Goal: Task Accomplishment & Management: Manage account settings

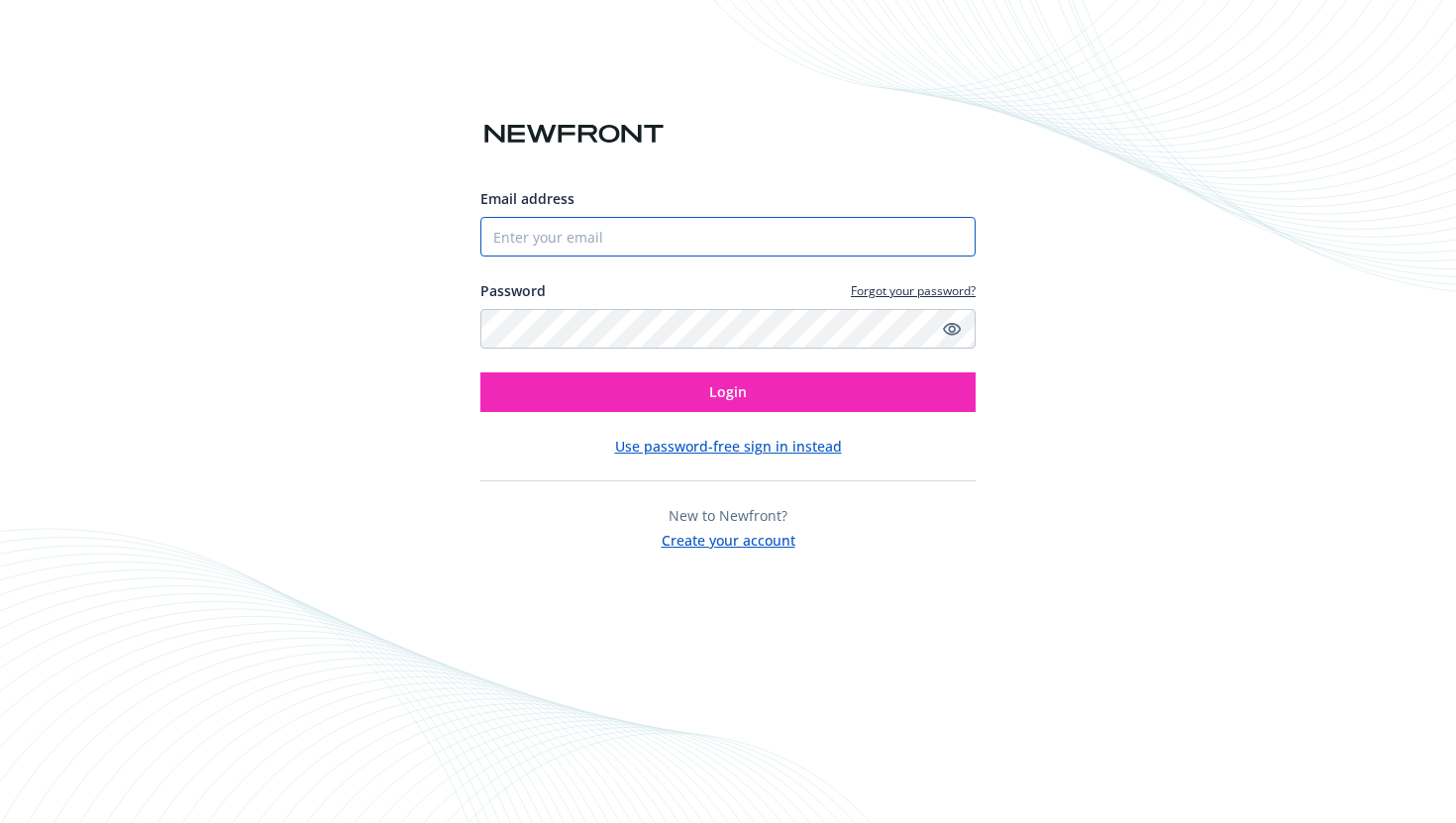
click at [756, 231] on input "Email address" at bounding box center [728, 236] width 495 height 40
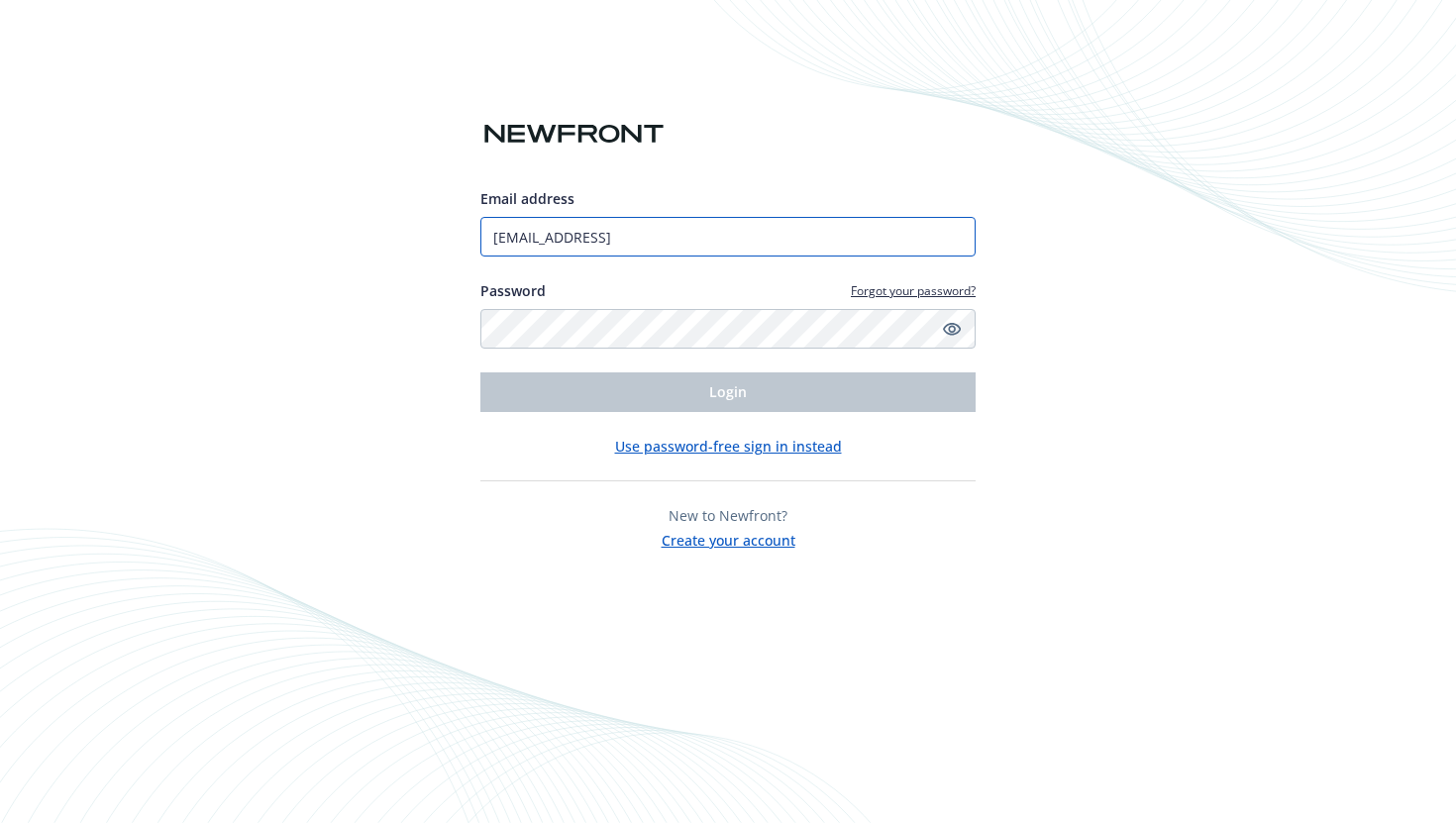
type input "[EMAIL_ADDRESS]"
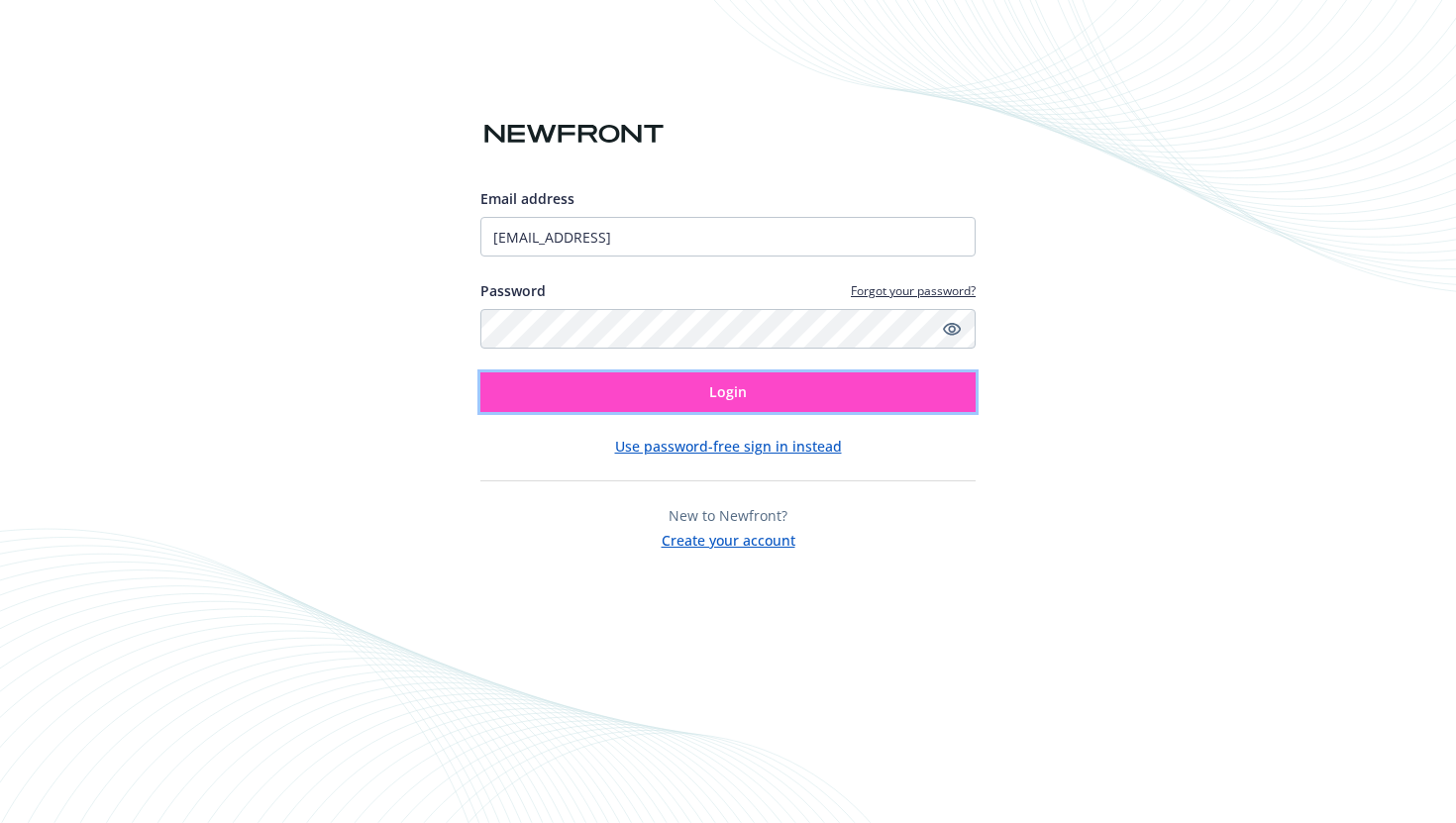
click at [732, 401] on span "Login" at bounding box center [728, 391] width 38 height 19
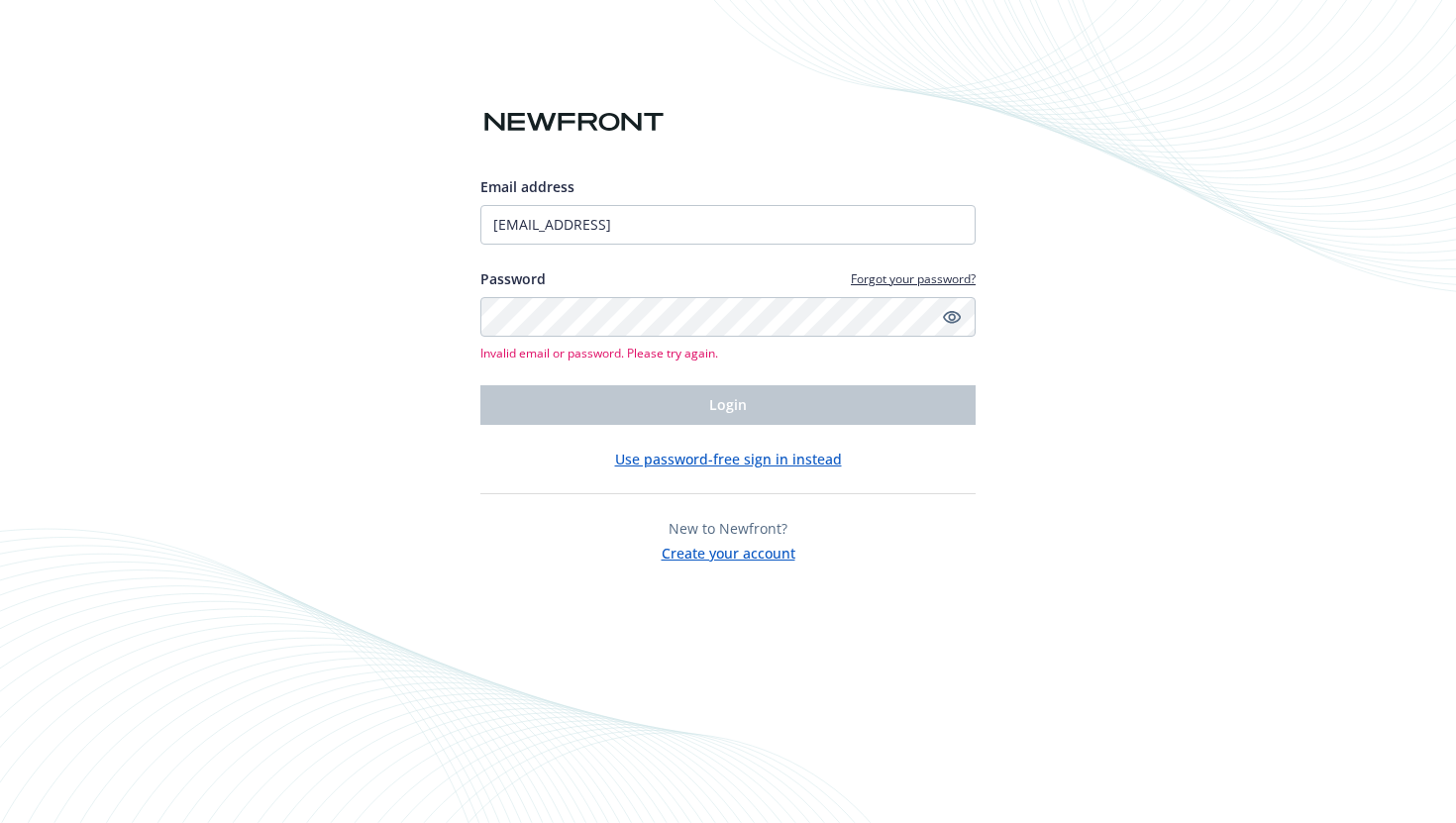
click at [725, 461] on button "Use password-free sign in instead" at bounding box center [728, 459] width 227 height 21
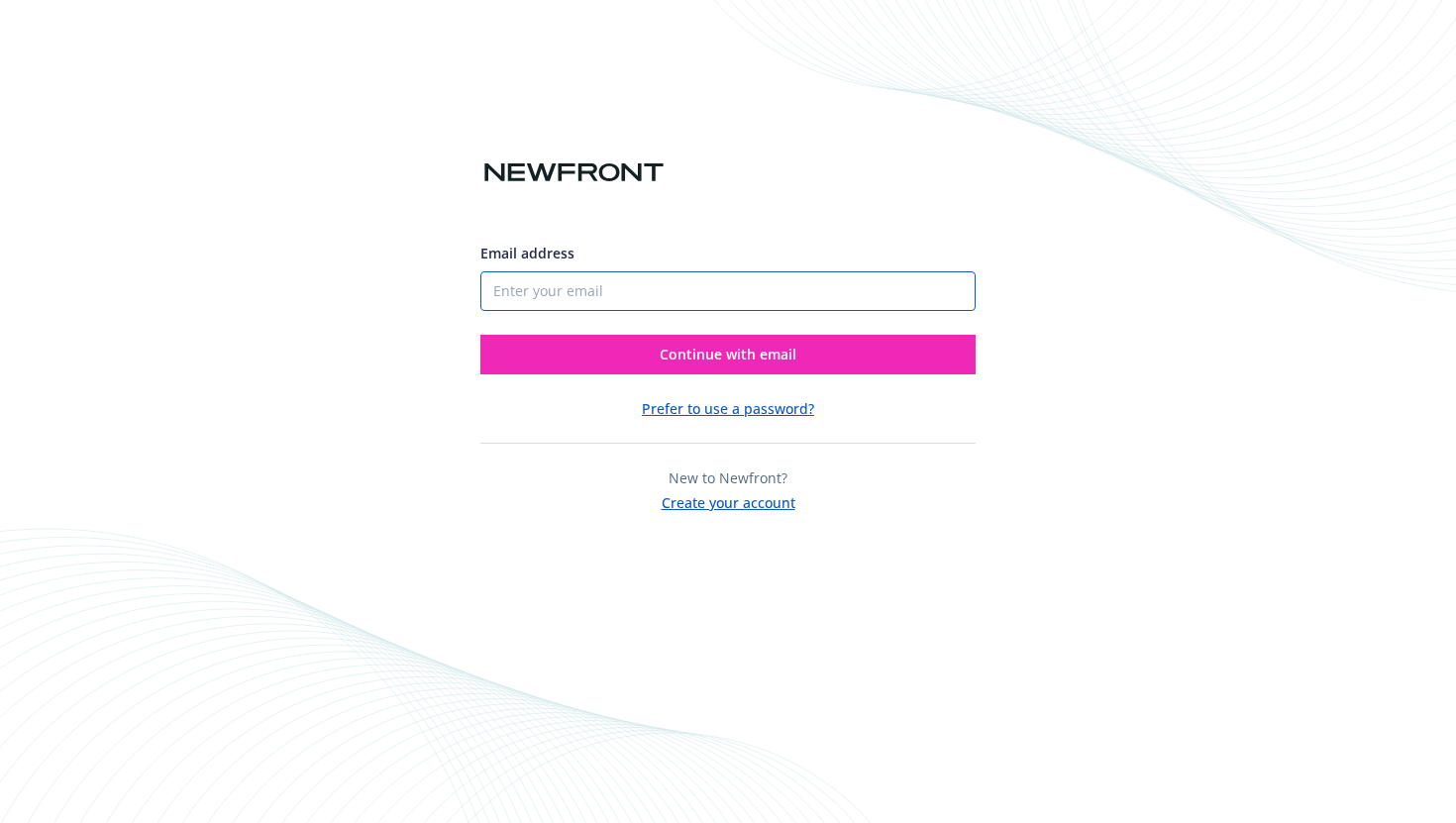
click at [685, 305] on input "Email address" at bounding box center [728, 291] width 495 height 40
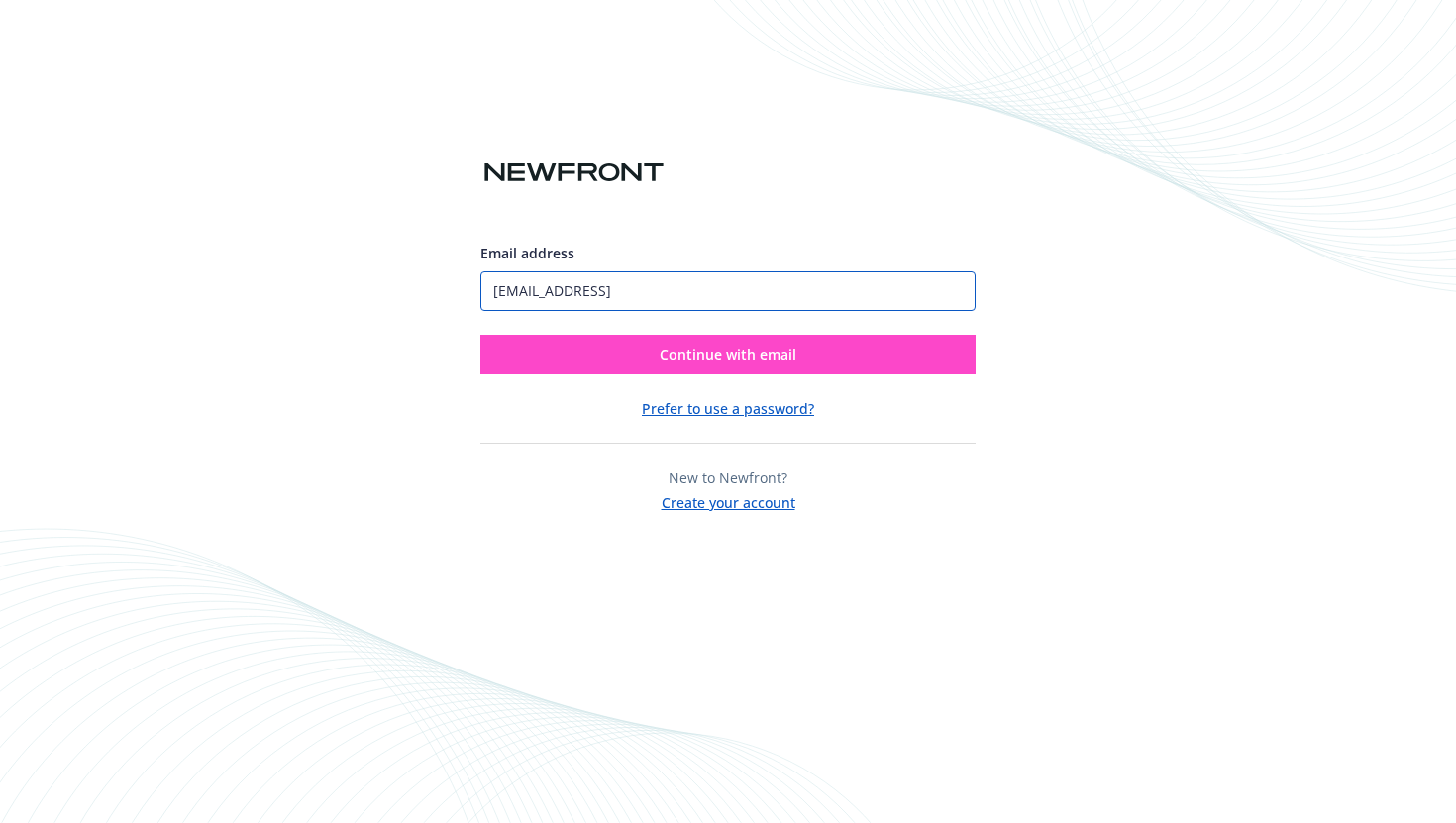
type input "[EMAIL_ADDRESS]"
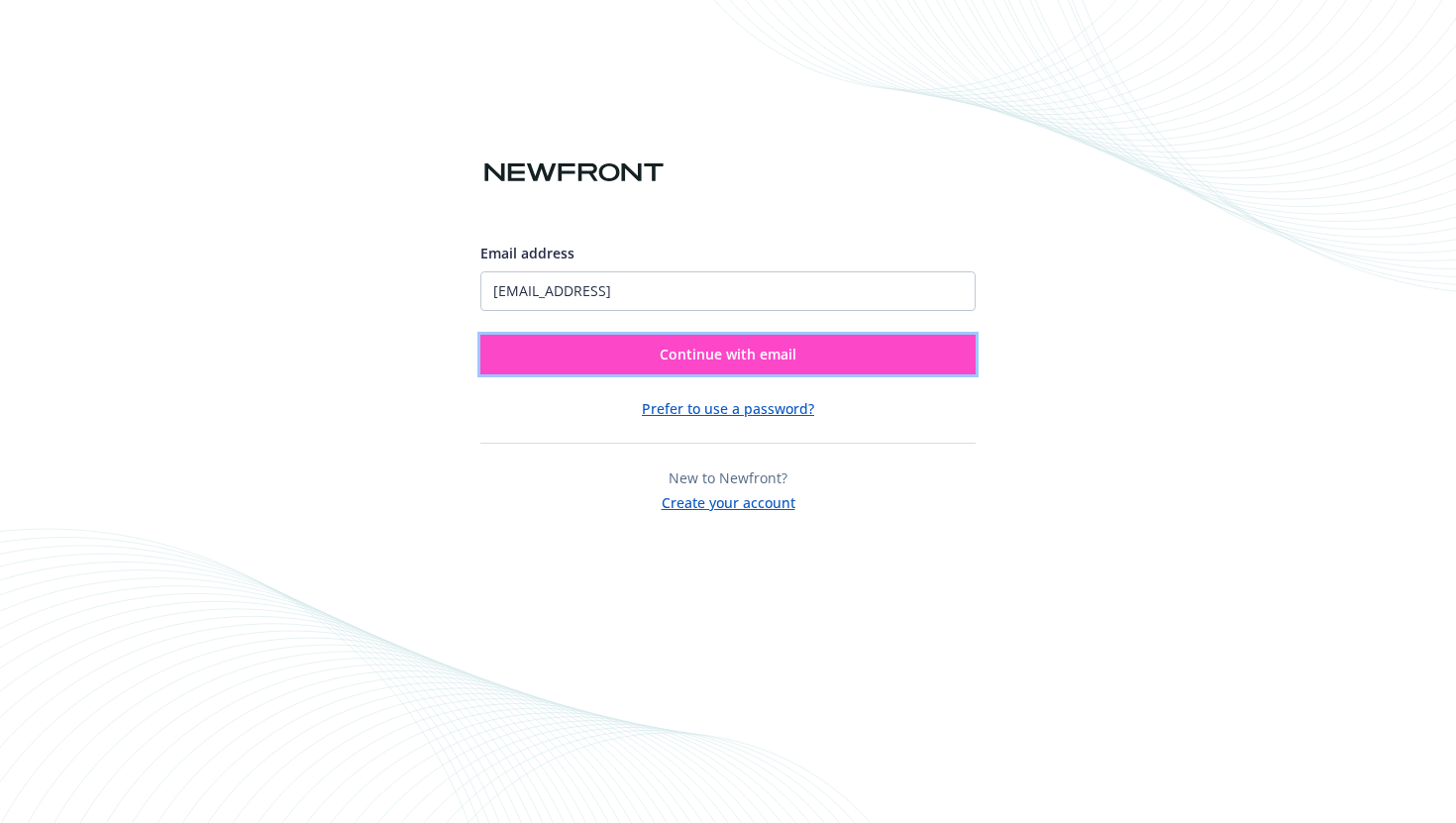
click at [707, 352] on span "Continue with email" at bounding box center [728, 353] width 137 height 19
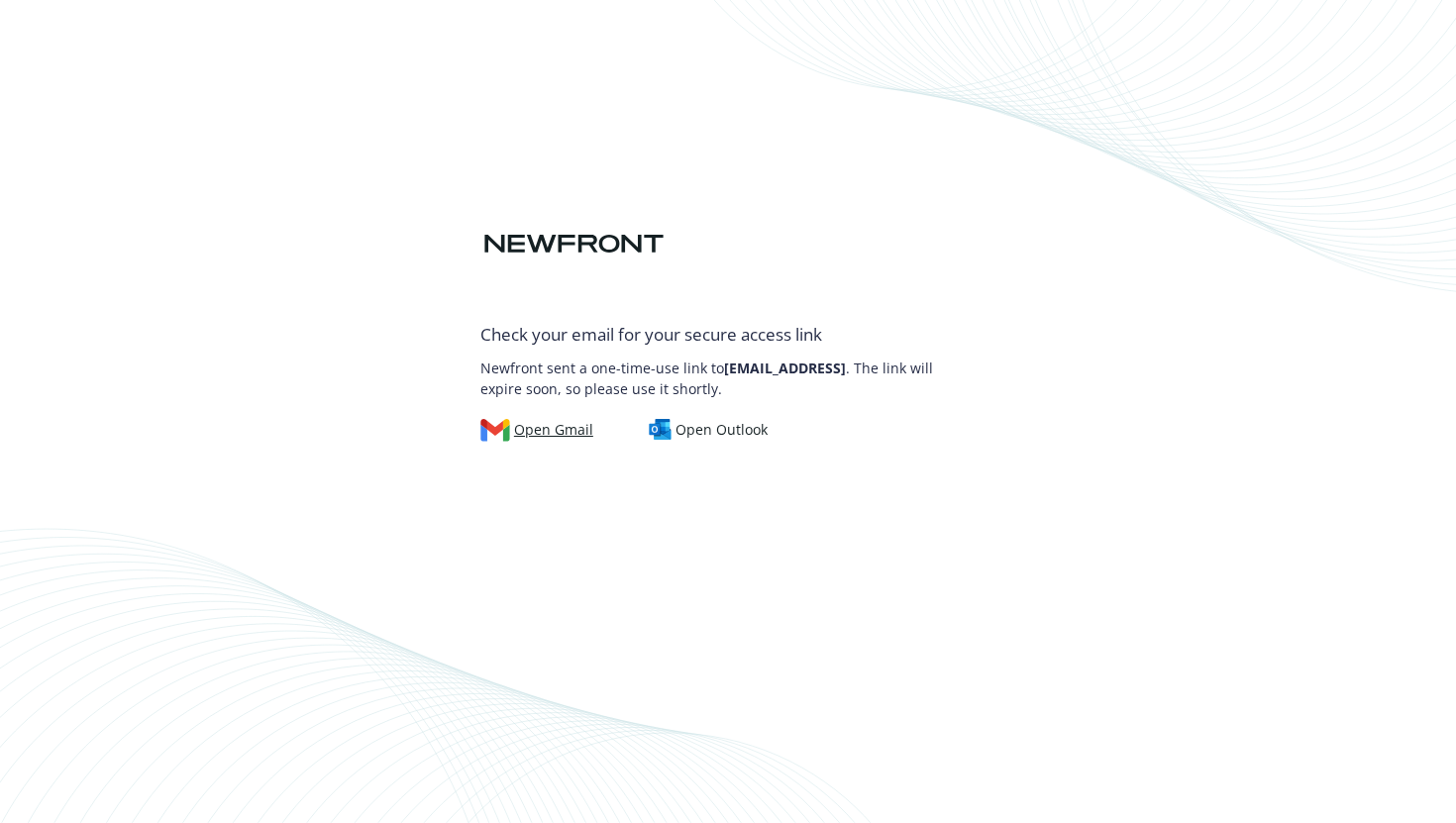
click at [553, 428] on div "Open Gmail" at bounding box center [536, 430] width 113 height 22
